Goal: Transaction & Acquisition: Purchase product/service

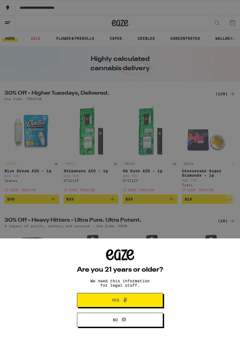
click at [157, 300] on button "Yes" at bounding box center [120, 300] width 86 height 14
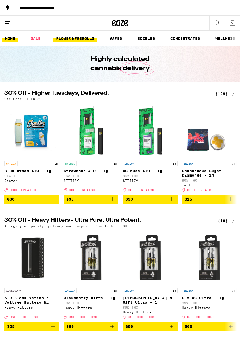
click at [84, 38] on link "FLOWER & PREROLLS" at bounding box center [75, 38] width 44 height 7
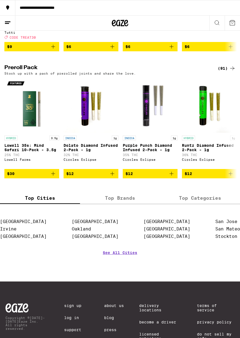
scroll to position [392, 0]
